Goal: Task Accomplishment & Management: Use online tool/utility

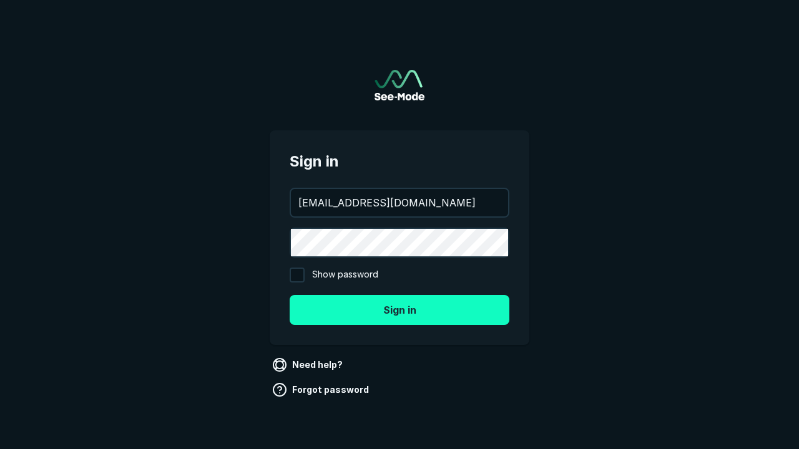
click at [399, 310] on button "Sign in" at bounding box center [400, 310] width 220 height 30
